Goal: Information Seeking & Learning: Understand process/instructions

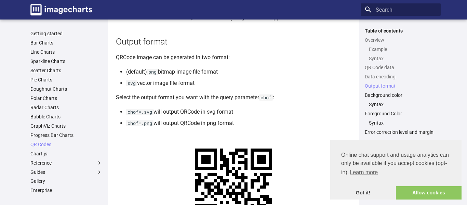
scroll to position [593, 0]
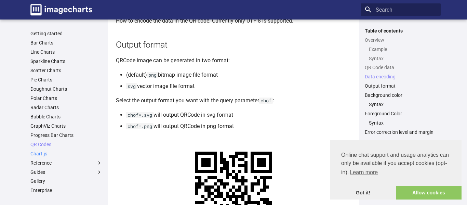
click at [36, 153] on link "Chart.js" at bounding box center [66, 153] width 72 height 6
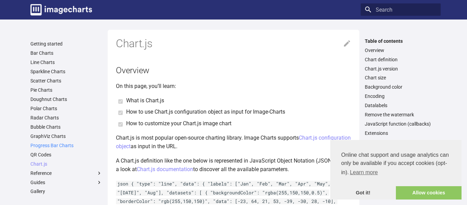
click at [44, 145] on link "Progress Bar Charts" at bounding box center [66, 145] width 72 height 6
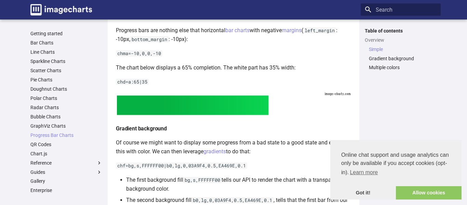
scroll to position [153, 0]
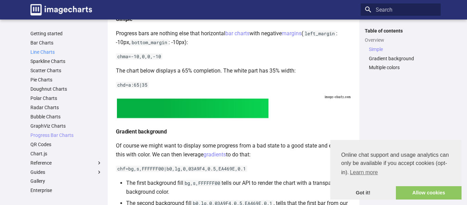
click at [56, 52] on link "Line Charts" at bounding box center [66, 52] width 72 height 6
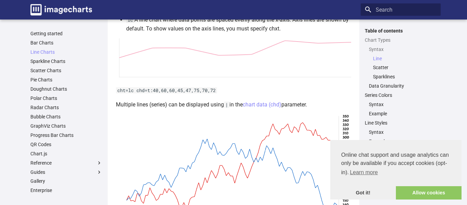
scroll to position [179, 0]
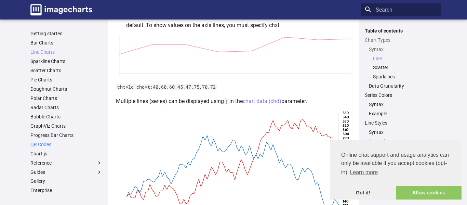
click at [47, 146] on link "QR Codes" at bounding box center [66, 144] width 72 height 6
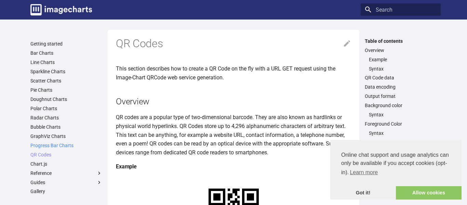
click at [53, 148] on link "Progress Bar Charts" at bounding box center [66, 145] width 72 height 6
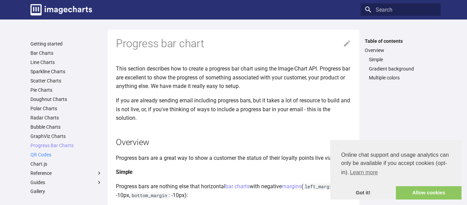
click at [48, 152] on link "QR Codes" at bounding box center [66, 154] width 72 height 6
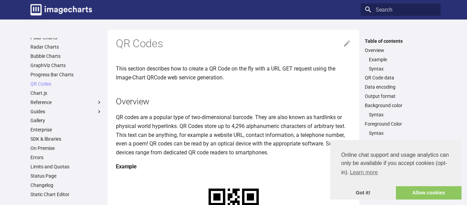
scroll to position [71, 0]
click at [51, 91] on link "Chart.js" at bounding box center [66, 92] width 72 height 6
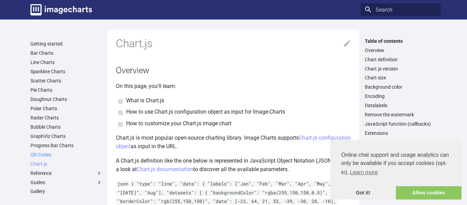
click at [51, 153] on link "QR Codes" at bounding box center [66, 154] width 72 height 6
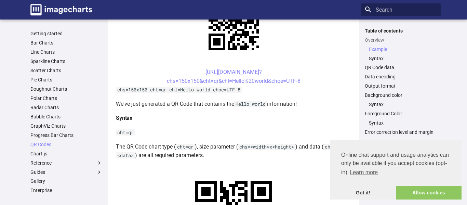
scroll to position [191, 0]
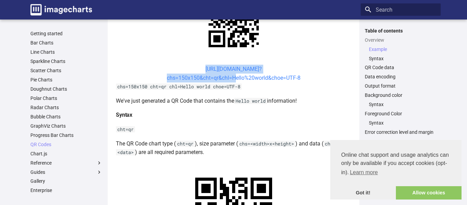
drag, startPoint x: 193, startPoint y: 68, endPoint x: 231, endPoint y: 78, distance: 38.8
click at [231, 78] on center "[URL][DOMAIN_NAME]? chs=150x150&cht=qr&chl=Hello%20world&choe=UTF-8" at bounding box center [233, 73] width 235 height 17
copy link "https://image-charts.com/chart? chs=150x150&cht=qr&chl="
click at [151, 70] on center "[URL][DOMAIN_NAME]? chs=150x150&cht=qr&chl=Hello%20world&choe=UTF-8" at bounding box center [233, 73] width 235 height 17
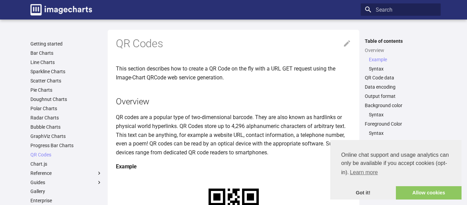
scroll to position [191, 0]
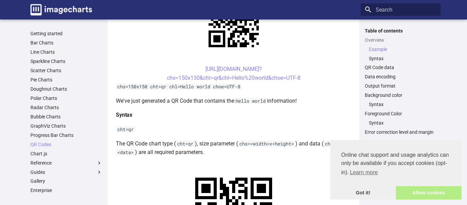
click at [412, 196] on link "Allow cookies" at bounding box center [429, 193] width 66 height 14
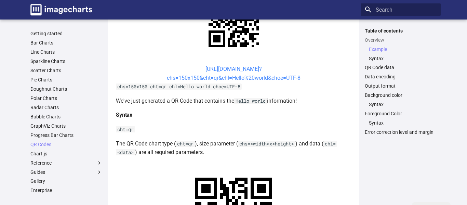
click at [231, 78] on link "https://image-charts.com/chart? chs=150x150&cht=qr&chl=Hello%20world&choe=UTF-8" at bounding box center [234, 73] width 134 height 15
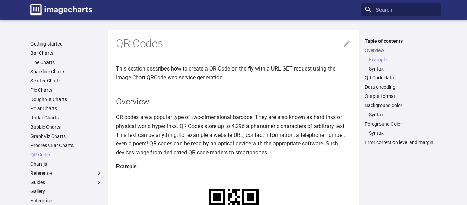
scroll to position [191, 0]
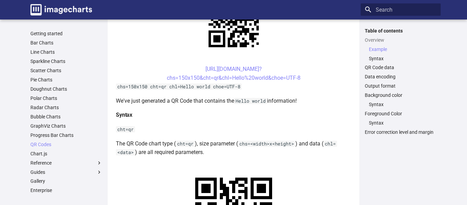
click at [348, 103] on p "We've just generated a QR Code that contains the Hello world information!" at bounding box center [233, 100] width 235 height 9
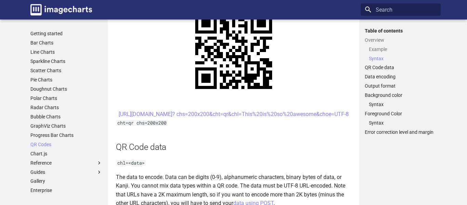
scroll to position [356, 0]
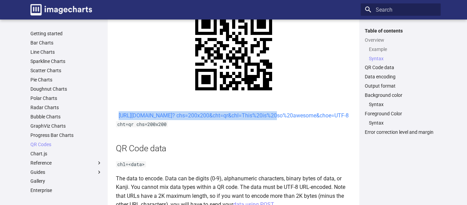
drag, startPoint x: 191, startPoint y: 116, endPoint x: 213, endPoint y: 126, distance: 23.9
click at [213, 120] on center "[URL][DOMAIN_NAME]? chs=200x200&cht=qr&chl=This%20is%20so%20awesome&choe=UTF-8" at bounding box center [233, 115] width 235 height 9
copy link "https://image-charts.com/chart? chs=200x200&cht=qr&chl="
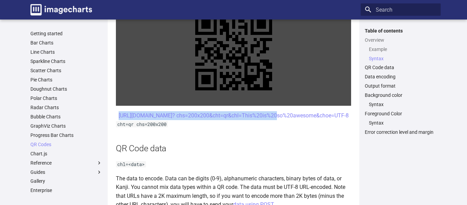
click at [343, 65] on link at bounding box center [233, 52] width 235 height 108
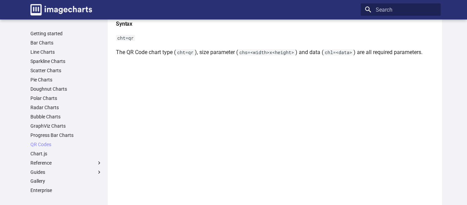
scroll to position [273, 0]
click at [38, 143] on link "QR Codes" at bounding box center [66, 144] width 72 height 6
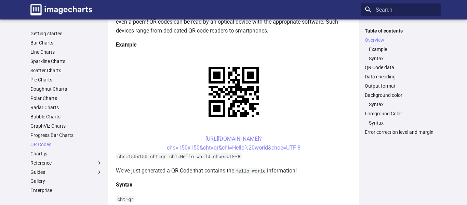
scroll to position [123, 0]
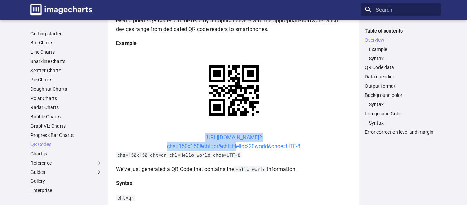
drag, startPoint x: 191, startPoint y: 136, endPoint x: 231, endPoint y: 145, distance: 40.3
click at [231, 145] on center "https://image-charts.com/chart? chs=150x150&cht=qr&chl=Hello%20world&choe=UTF-8" at bounding box center [233, 141] width 235 height 17
copy link "https://image-charts.com/chart? chs=150x150&cht=qr&chl="
